Goal: Information Seeking & Learning: Compare options

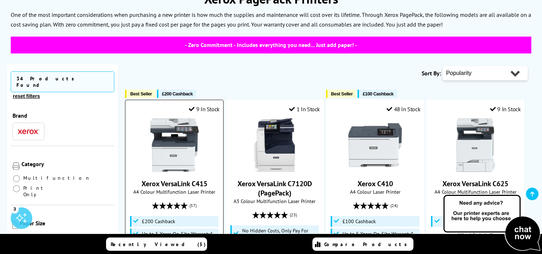
scroll to position [143, 0]
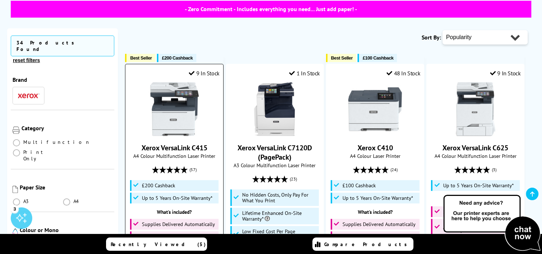
click at [177, 122] on img at bounding box center [175, 109] width 54 height 54
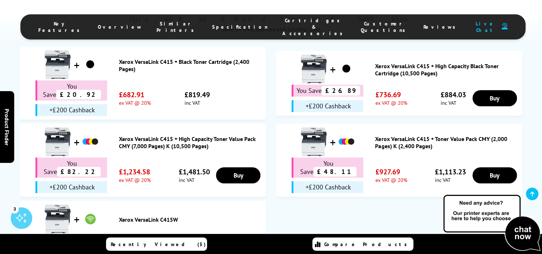
scroll to position [502, 0]
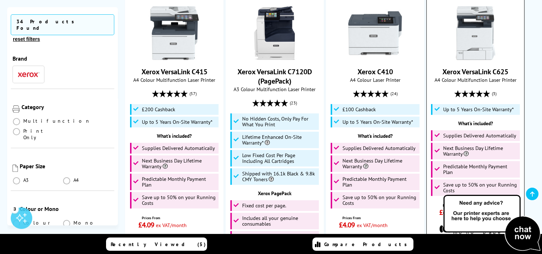
scroll to position [215, 0]
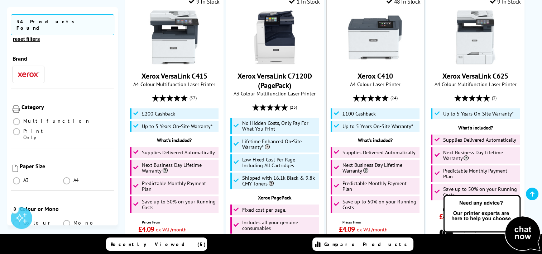
click at [380, 41] on img at bounding box center [375, 37] width 54 height 54
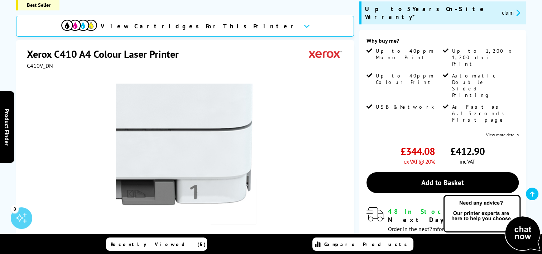
scroll to position [179, 0]
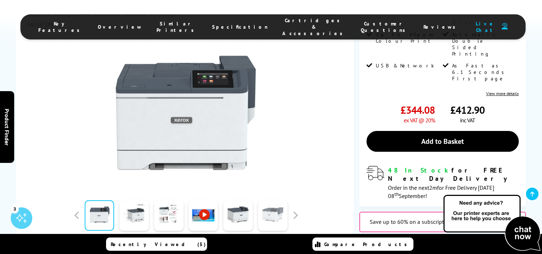
click at [271, 200] on link at bounding box center [272, 215] width 29 height 30
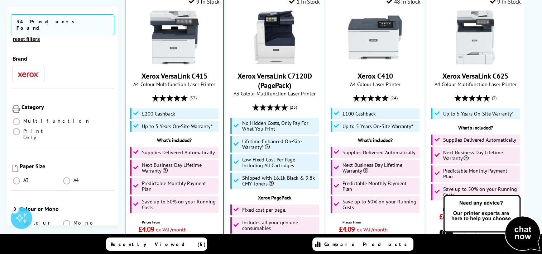
click at [170, 30] on img at bounding box center [175, 37] width 54 height 54
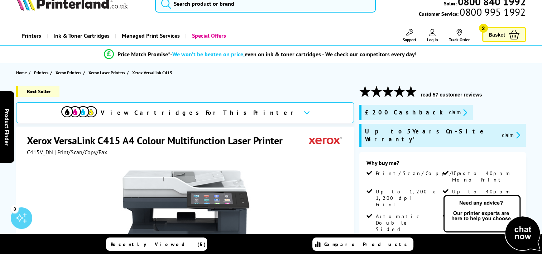
scroll to position [108, 0]
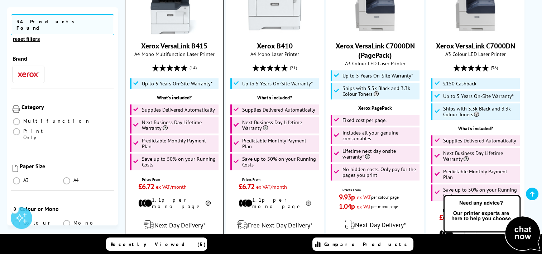
scroll to position [538, 0]
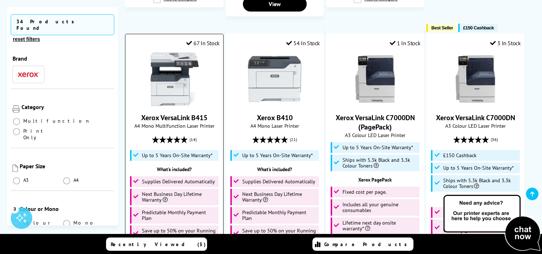
click at [171, 89] on img at bounding box center [175, 79] width 54 height 54
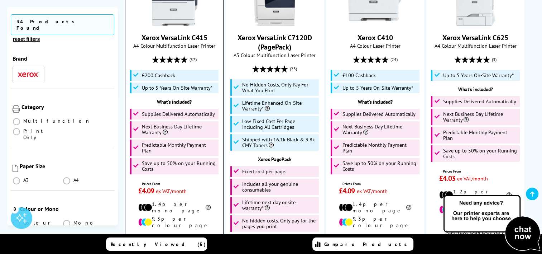
scroll to position [211, 0]
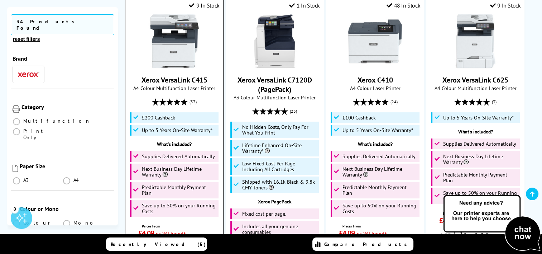
click at [183, 57] on img at bounding box center [175, 41] width 54 height 54
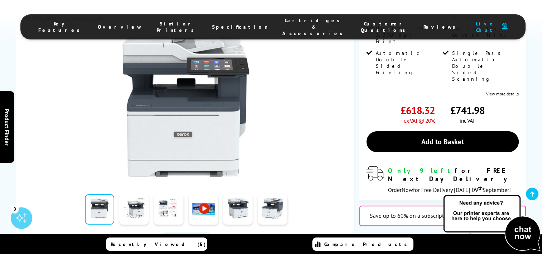
scroll to position [179, 0]
click at [137, 194] on link at bounding box center [133, 209] width 29 height 30
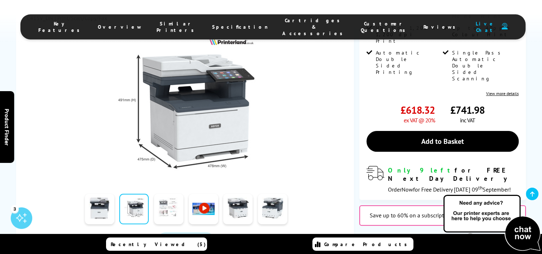
click at [158, 194] on link at bounding box center [168, 209] width 29 height 30
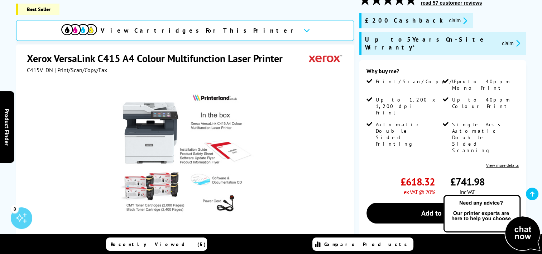
scroll to position [143, 0]
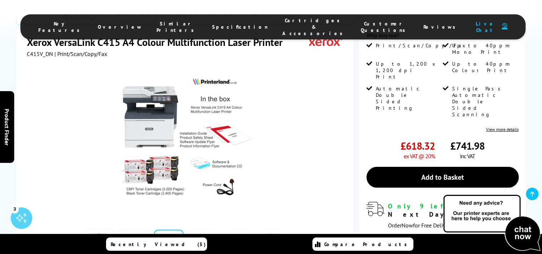
click at [46, 186] on div at bounding box center [186, 138] width 318 height 162
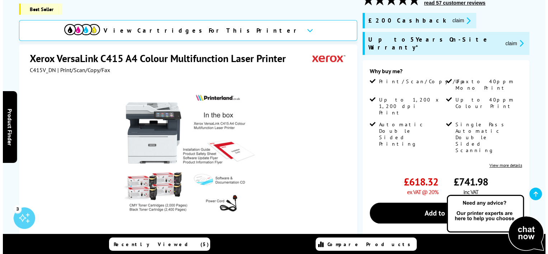
scroll to position [72, 0]
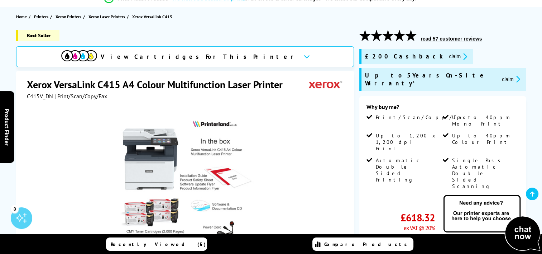
click at [461, 56] on icon "promo-description" at bounding box center [464, 57] width 6 height 8
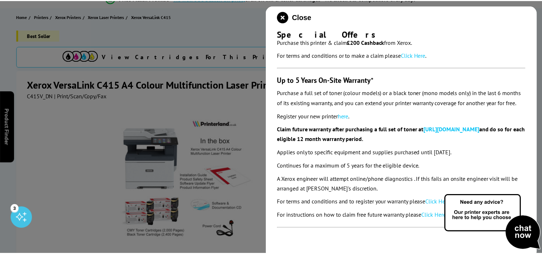
scroll to position [38, 0]
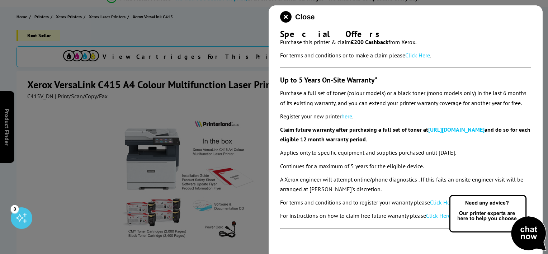
click at [419, 52] on link "Click Here" at bounding box center [417, 55] width 25 height 7
click at [288, 15] on icon "close modal" at bounding box center [285, 16] width 11 height 11
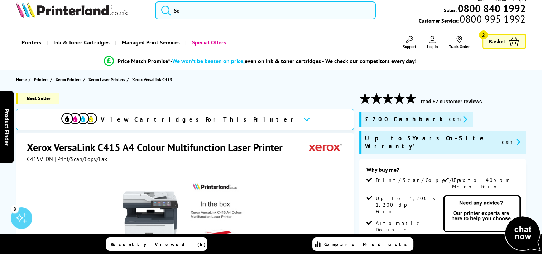
scroll to position [36, 0]
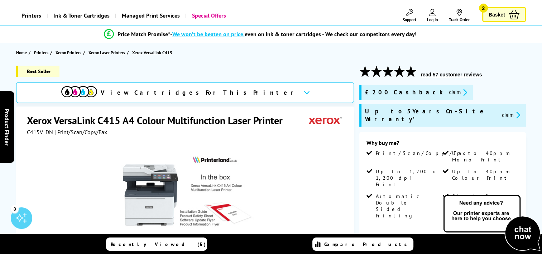
click at [500, 111] on button "claim" at bounding box center [511, 115] width 23 height 8
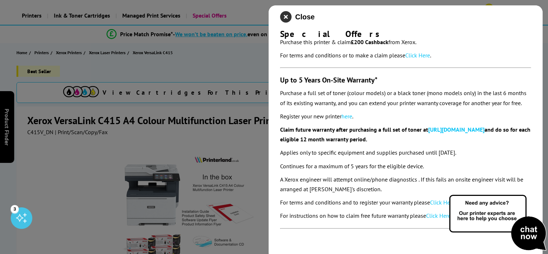
click at [281, 17] on icon "close modal" at bounding box center [285, 16] width 11 height 11
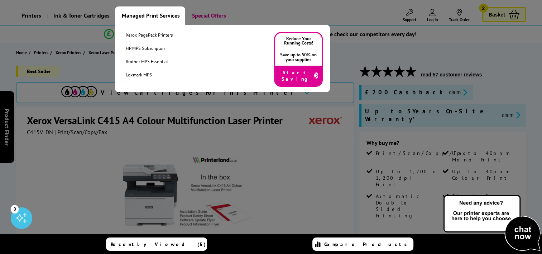
click at [149, 15] on link "Managed Print Services" at bounding box center [150, 15] width 70 height 18
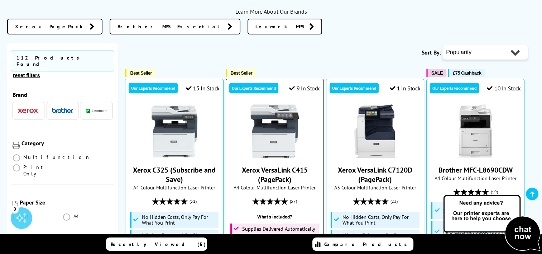
scroll to position [287, 0]
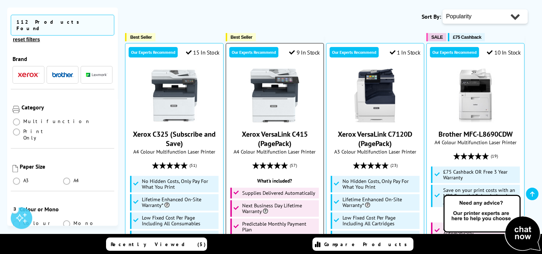
click at [277, 113] on img at bounding box center [275, 95] width 54 height 54
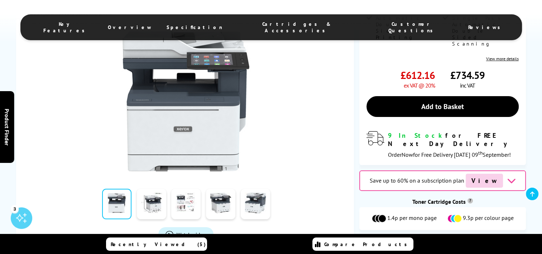
scroll to position [215, 0]
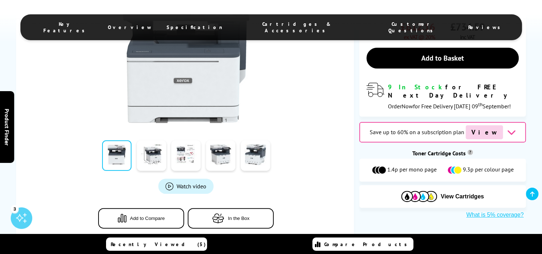
click at [507, 128] on icon at bounding box center [511, 132] width 9 height 9
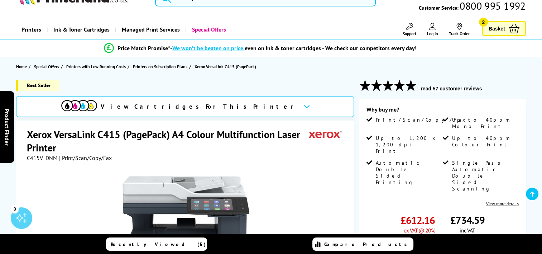
scroll to position [22, 0]
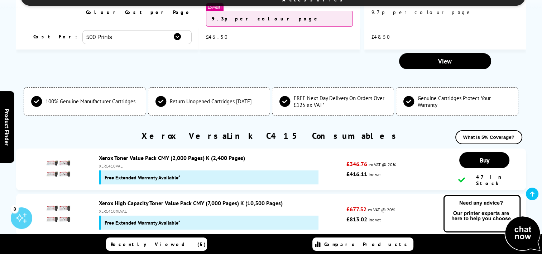
scroll to position [2796, 0]
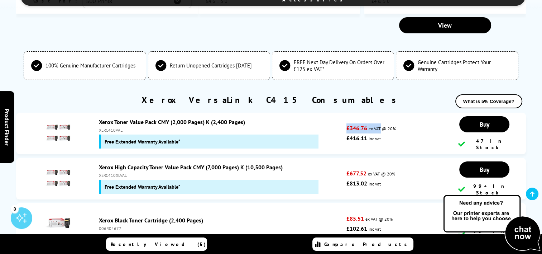
drag, startPoint x: 380, startPoint y: 77, endPoint x: 348, endPoint y: 76, distance: 32.3
click at [348, 123] on p "£346.76 ex VAT @ 20%" at bounding box center [397, 128] width 100 height 10
copy p "£346.76 ex VAT"
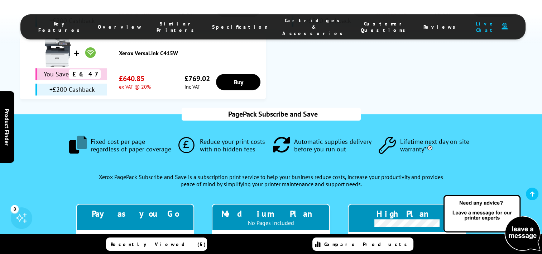
scroll to position [717, 0]
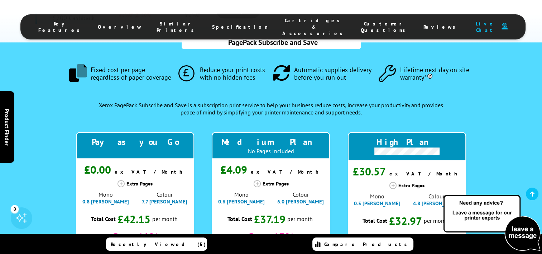
click at [394, 182] on icon at bounding box center [393, 185] width 7 height 7
